Goal: Check status: Check status

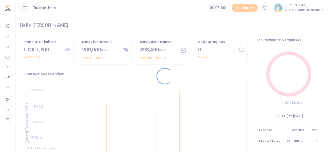
scroll to position [69, 60]
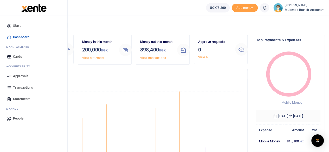
click at [18, 98] on span "Statements" at bounding box center [21, 98] width 17 height 5
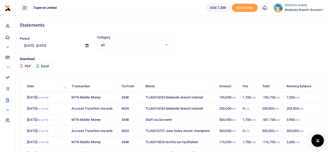
click at [37, 47] on input "[DATE] - [DATE]" at bounding box center [51, 45] width 62 height 9
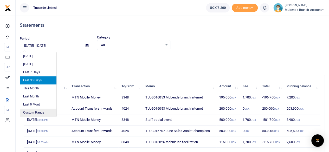
click at [33, 112] on li "Custom Range" at bounding box center [38, 113] width 36 height 8
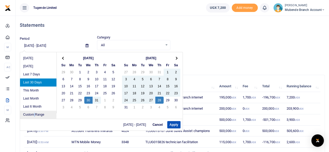
click at [33, 112] on li "Custom Range" at bounding box center [38, 115] width 36 height 8
click at [64, 60] on th at bounding box center [63, 58] width 8 height 7
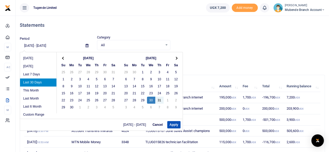
click at [64, 60] on th at bounding box center [63, 58] width 8 height 7
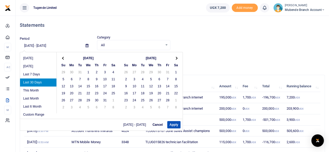
click at [64, 60] on th at bounding box center [63, 58] width 8 height 7
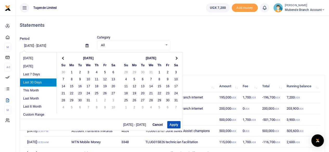
click at [64, 60] on th at bounding box center [63, 58] width 8 height 7
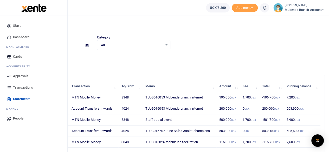
click at [20, 36] on span "Dashboard" at bounding box center [21, 37] width 16 height 5
click at [21, 36] on span "Dashboard" at bounding box center [21, 37] width 16 height 5
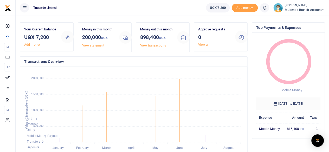
scroll to position [9, 0]
